Goal: Information Seeking & Learning: Learn about a topic

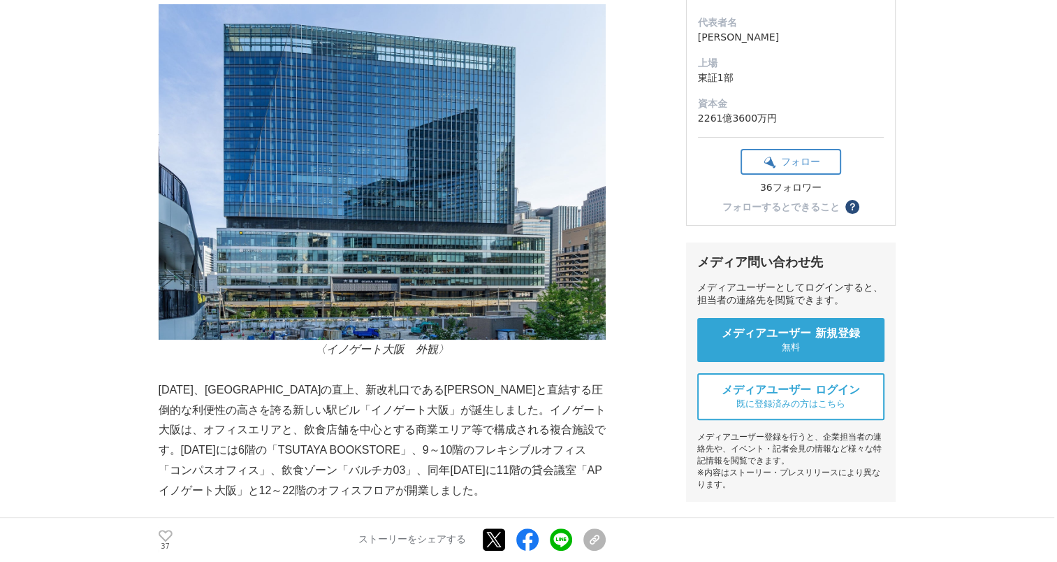
scroll to position [210, 0]
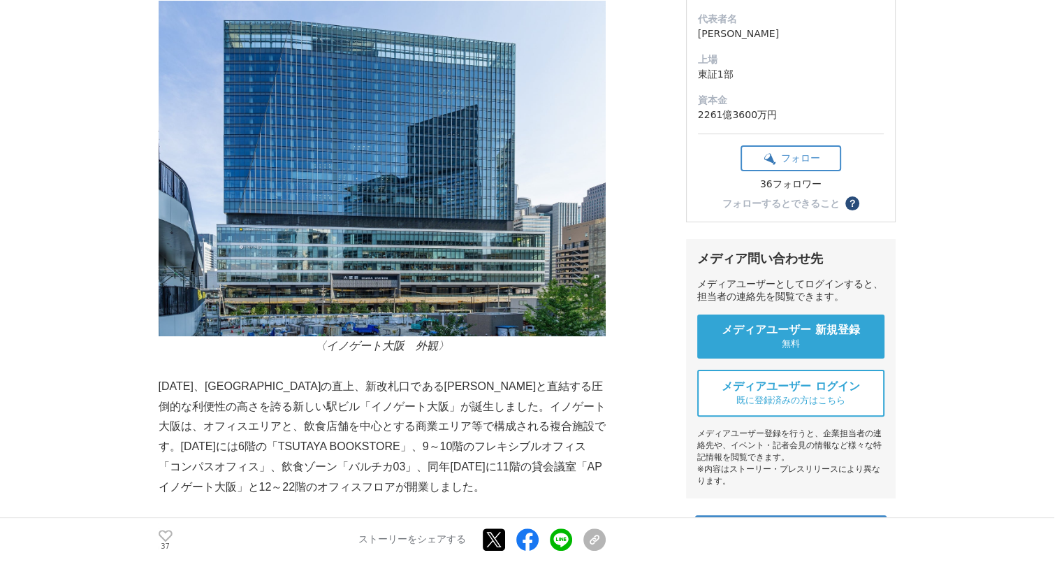
scroll to position [349, 0]
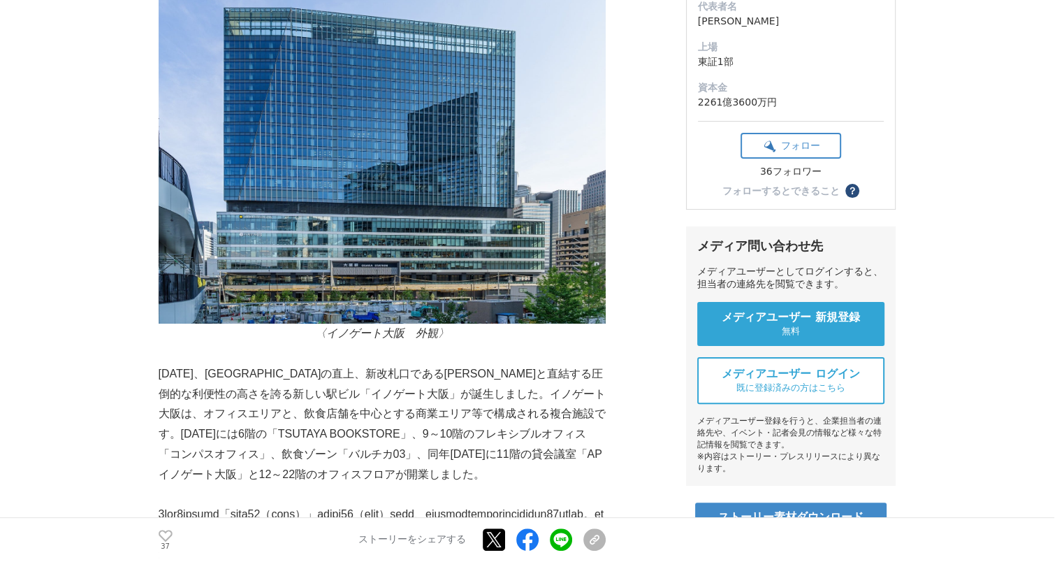
scroll to position [419, 0]
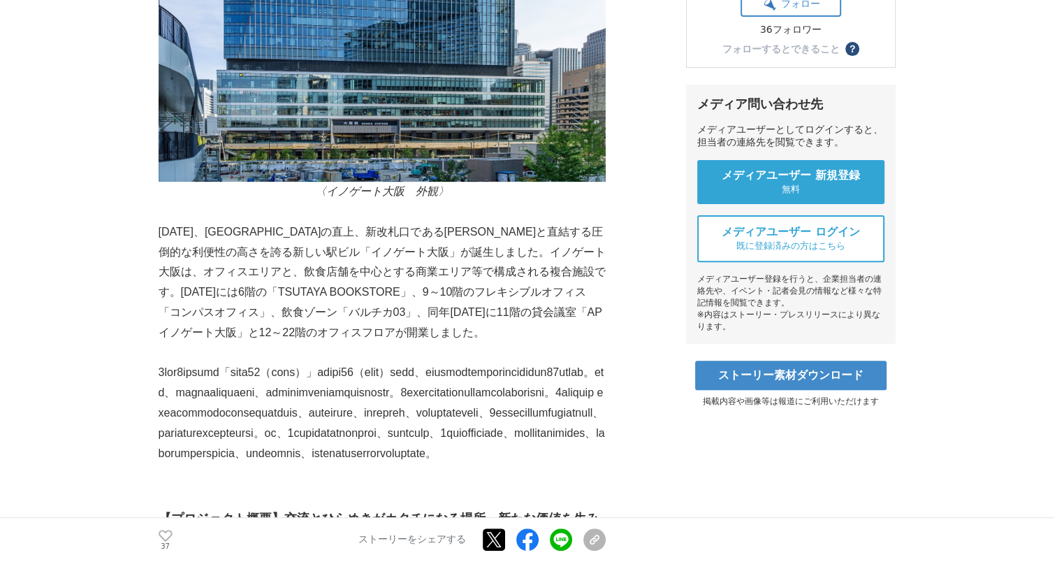
drag, startPoint x: 401, startPoint y: 224, endPoint x: 383, endPoint y: 224, distance: 18.2
click at [389, 224] on p "[DATE]、[GEOGRAPHIC_DATA]の直上、新改札口である[PERSON_NAME]と直結する圧倒的な利便性の高さを誇る新しい駅ビル「イノゲート大…" at bounding box center [382, 282] width 447 height 121
drag, startPoint x: 383, startPoint y: 224, endPoint x: 379, endPoint y: 217, distance: 7.8
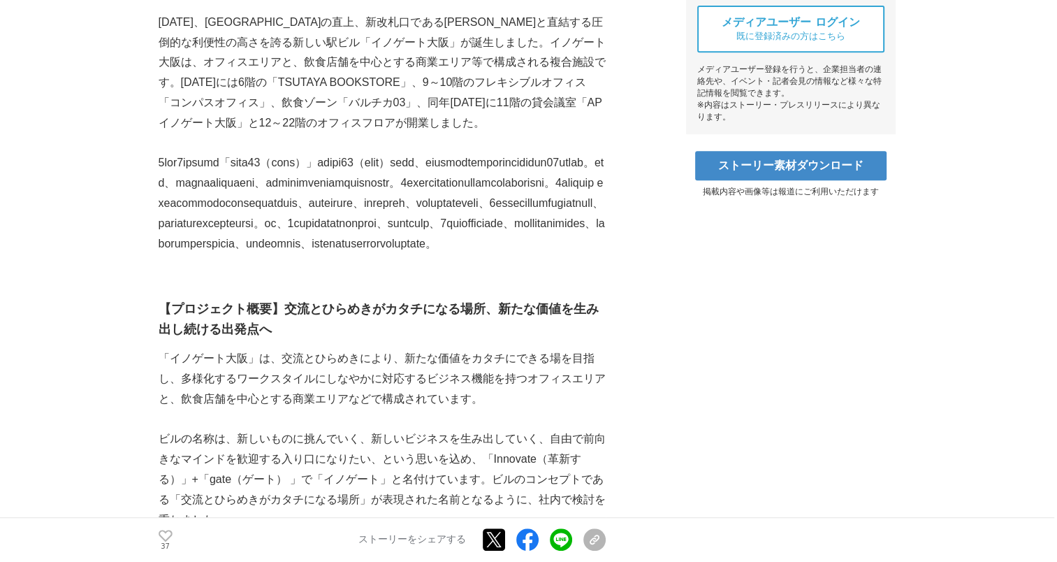
scroll to position [629, 0]
click at [374, 254] on p at bounding box center [382, 203] width 447 height 101
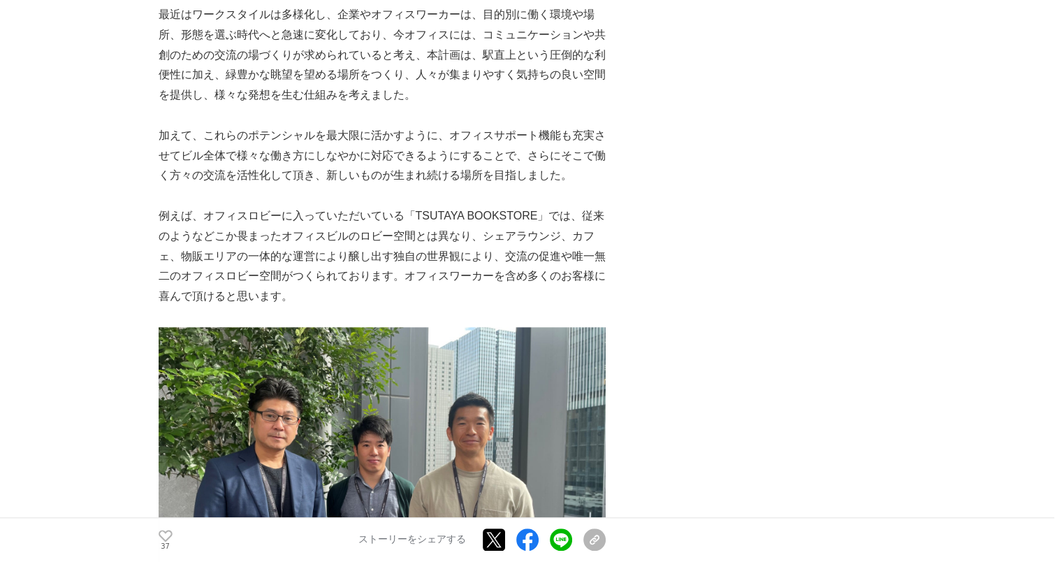
scroll to position [1397, 0]
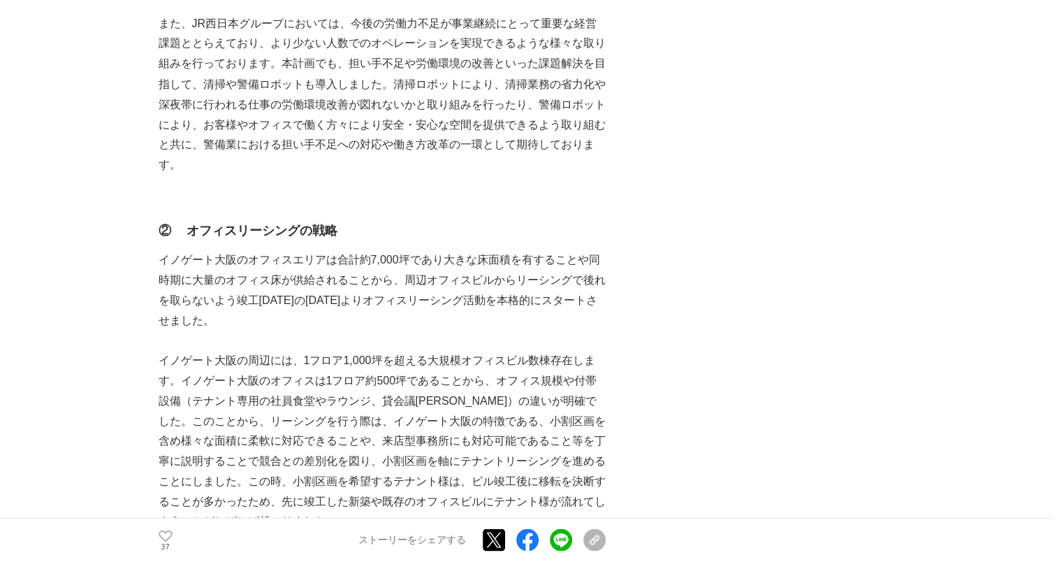
scroll to position [2584, 0]
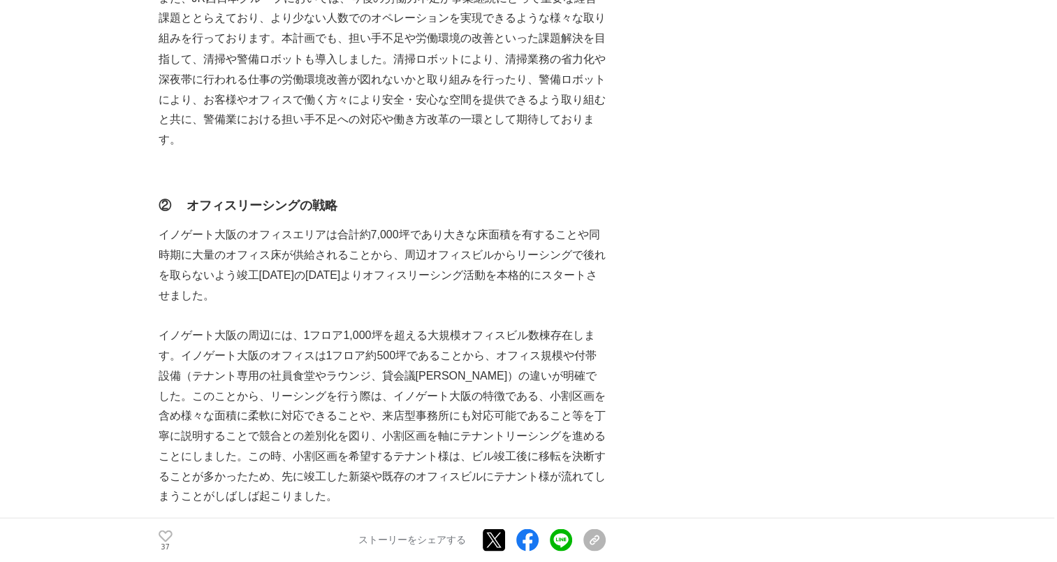
click at [715, 275] on div "『JR大阪駅直結「イノゲート大阪」開業秘話』～さぁ、イノベーションの未来を拓く、入口へ～ 開発秘話 #開発秘話 #プロジェクトの裏側 37" at bounding box center [529, 522] width 740 height 6042
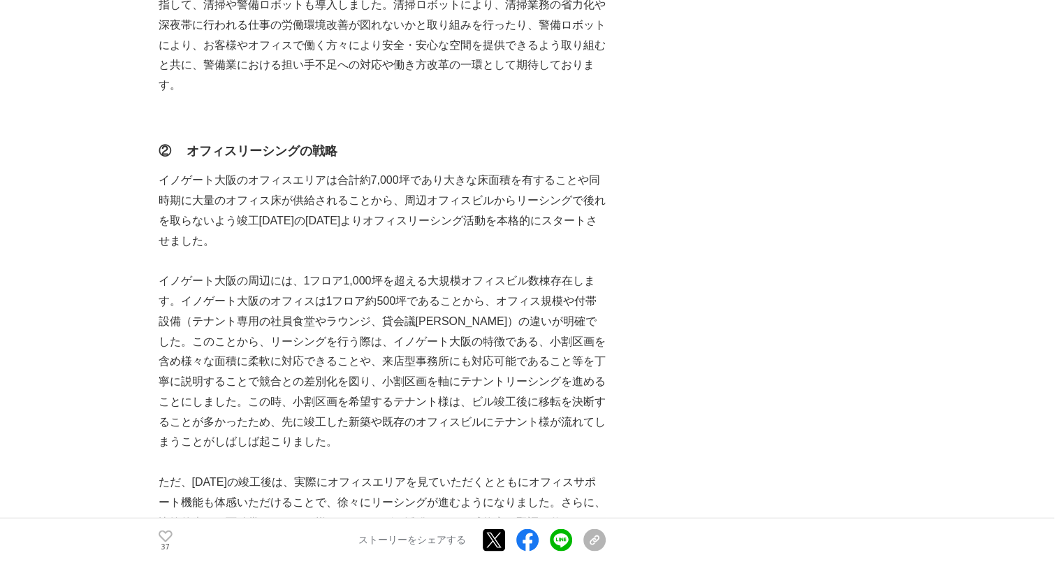
scroll to position [2654, 0]
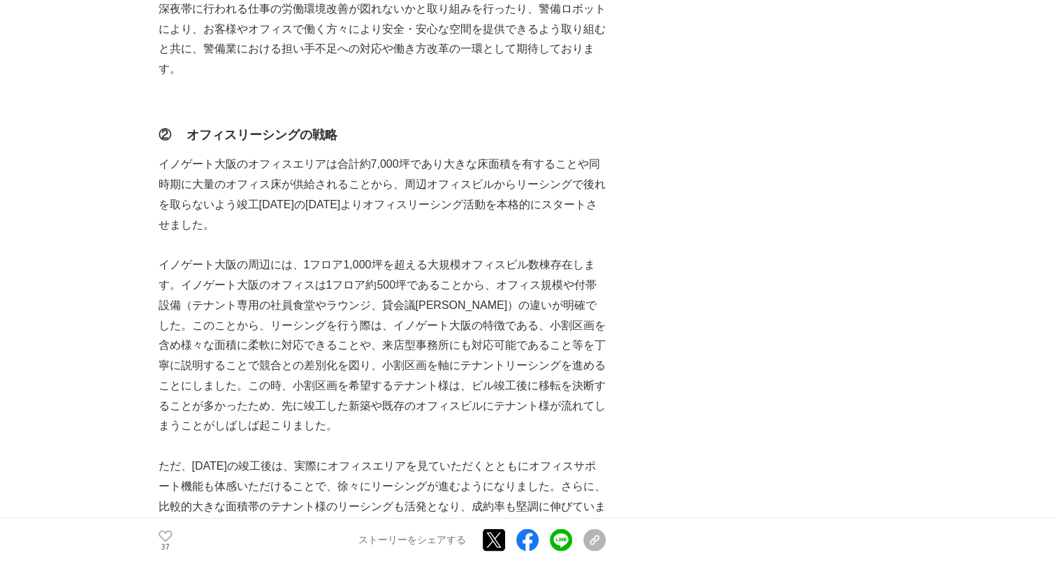
click at [714, 265] on div "『JR大阪駅直結「イノゲート大阪」開業秘話』～さぁ、イノベーションの未来を拓く、入口へ～ 開発秘話 #開発秘話 #プロジェクトの裏側 37" at bounding box center [529, 452] width 740 height 6042
click at [244, 436] on p "イノゲート大阪の周辺には、1フロア1,000坪を超える大規模オフィスビル数棟存在します。イノゲート大阪のオフィスは1フロア約500坪であることから、オフィス規…" at bounding box center [382, 345] width 447 height 181
click at [666, 291] on div "『JR大阪駅直結「イノゲート大阪」開業秘話』～さぁ、イノベーションの未来を拓く、入口へ～ 開発秘話 #開発秘話 #プロジェクトの裏側 37" at bounding box center [529, 452] width 740 height 6042
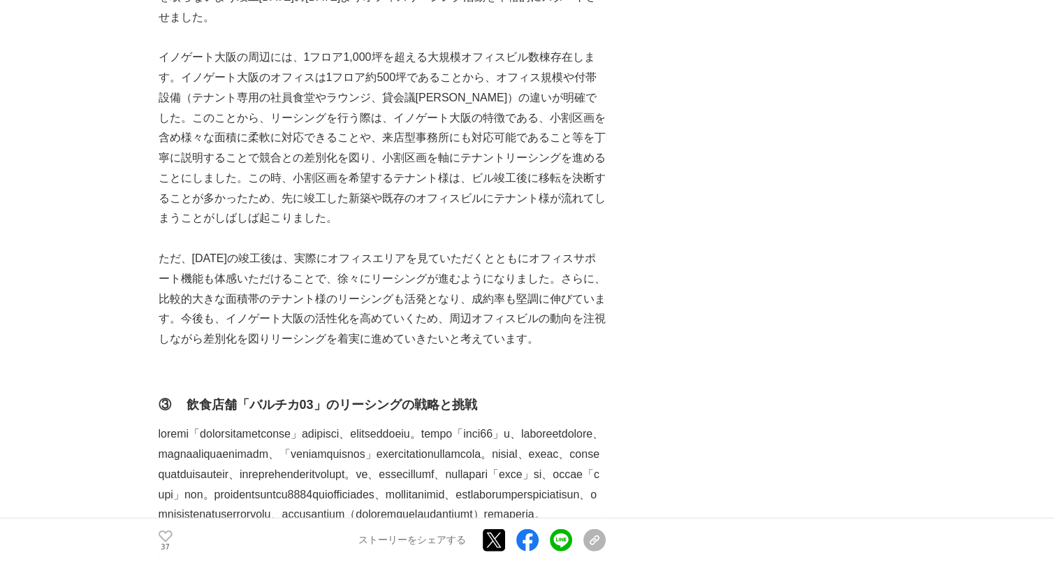
scroll to position [2864, 0]
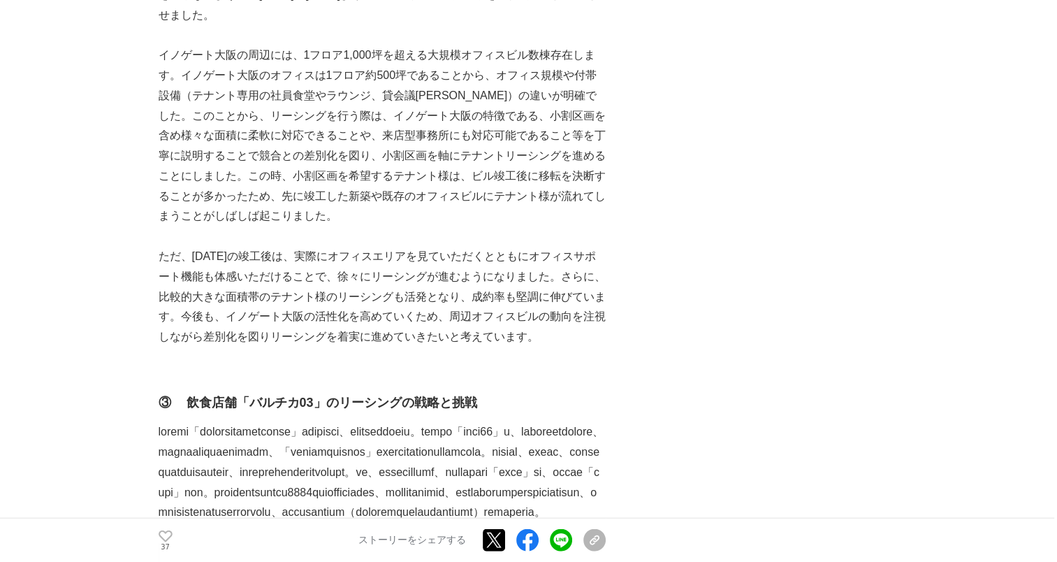
click at [667, 291] on div "『JR大阪駅直結「イノゲート大阪」開業秘話』～さぁ、イノベーションの未来を拓く、入口へ～ 開発秘話 #開発秘話 #プロジェクトの裏側 37" at bounding box center [529, 243] width 740 height 6042
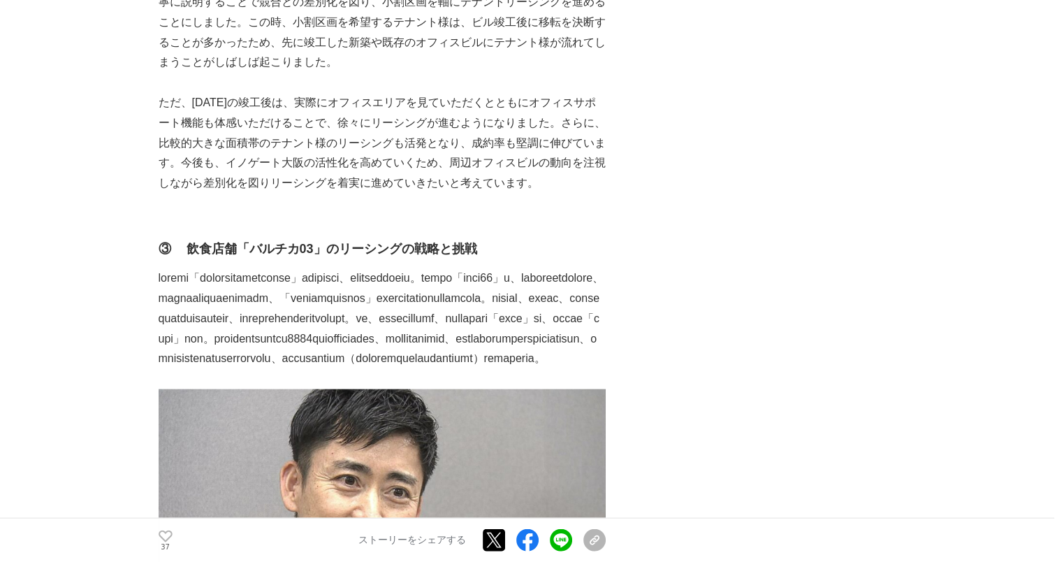
scroll to position [3003, 0]
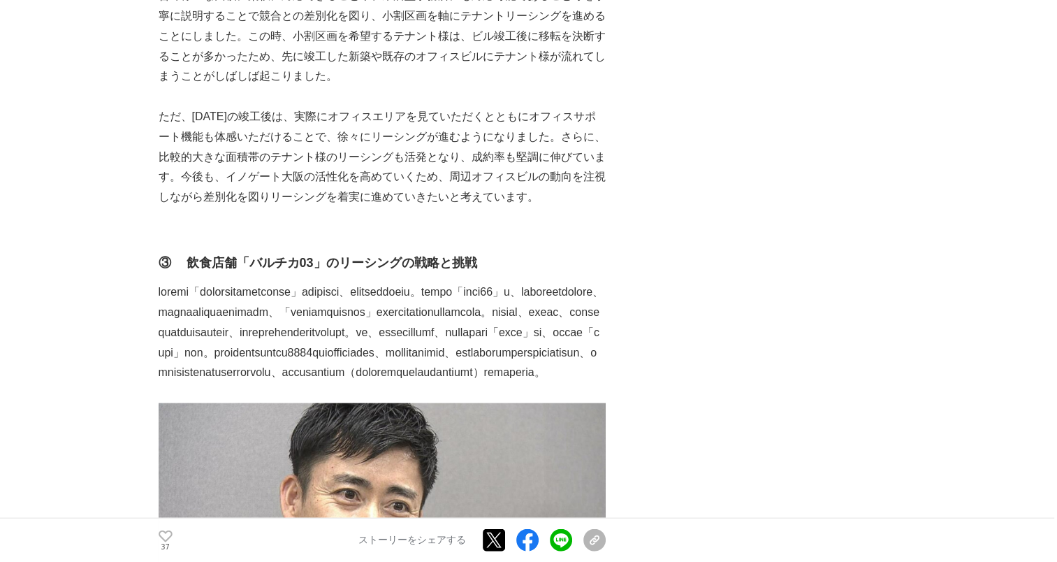
click at [684, 281] on div "『JR大阪駅直結「イノゲート大阪」開業秘話』～さぁ、イノベーションの未来を拓く、入口へ～ 開発秘話 #開発秘話 #プロジェクトの裏側 37" at bounding box center [529, 103] width 740 height 6042
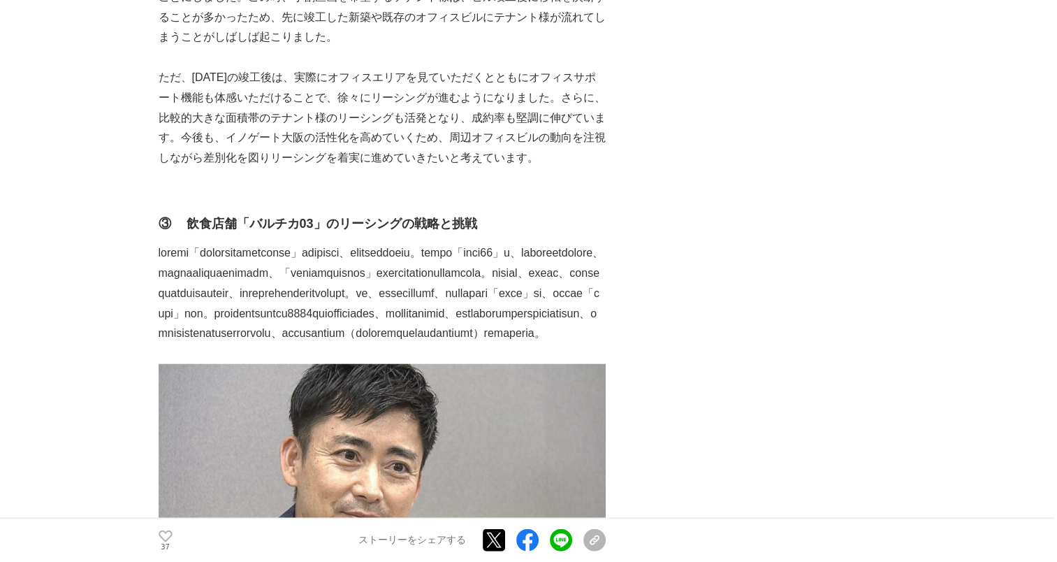
scroll to position [3043, 0]
click at [678, 263] on div "『JR大阪駅直結「イノゲート大阪」開業秘話』～さぁ、イノベーションの未来を拓く、入口へ～ 開発秘話 #開発秘話 #プロジェクトの裏側 37" at bounding box center [529, 64] width 740 height 6042
click at [629, 288] on div "『JR大阪駅直結「イノゲート大阪」開業秘話』～さぁ、イノベーションの未来を拓く、入口へ～ 開発秘話 #開発秘話 #プロジェクトの裏側 37" at bounding box center [529, 64] width 740 height 6042
click at [622, 258] on div "『JR大阪駅直結「イノゲート大阪」開業秘話』～さぁ、イノベーションの未来を拓く、入口へ～ 開発秘話 #開発秘話 #プロジェクトの裏側 37" at bounding box center [529, 64] width 740 height 6042
